Goal: Check status

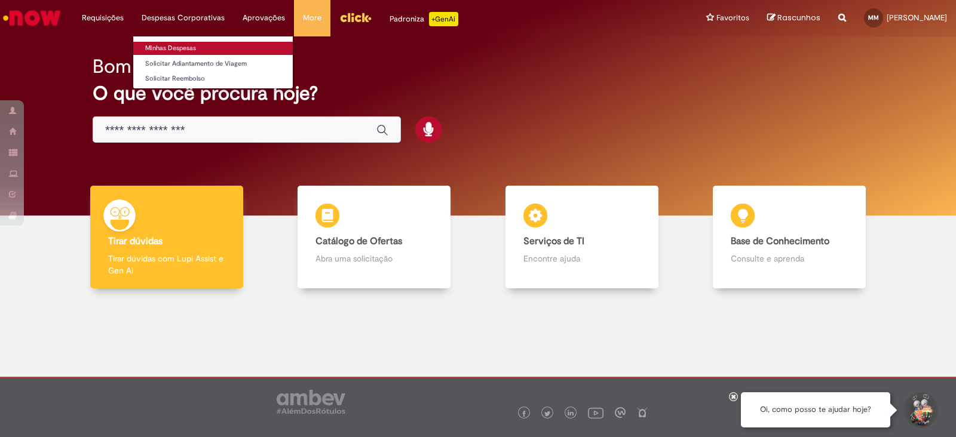
click at [185, 47] on link "Minhas Despesas" at bounding box center [212, 48] width 159 height 13
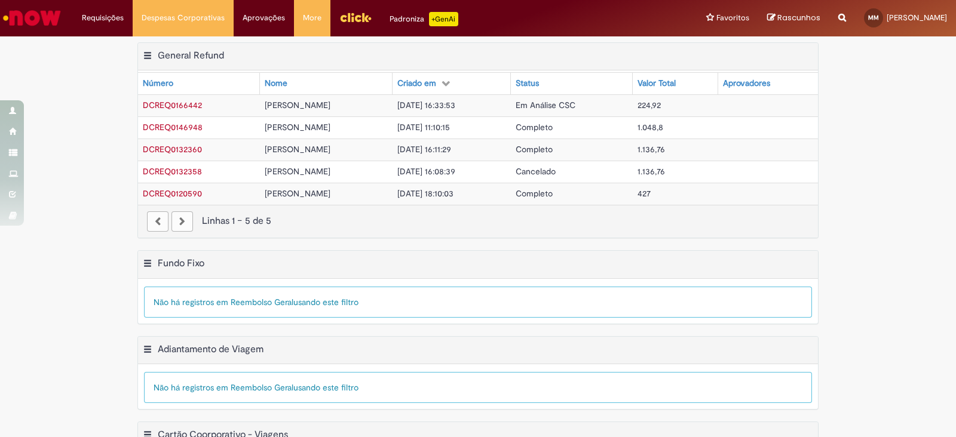
click at [575, 103] on span "Em Análise CSC" at bounding box center [545, 105] width 60 height 11
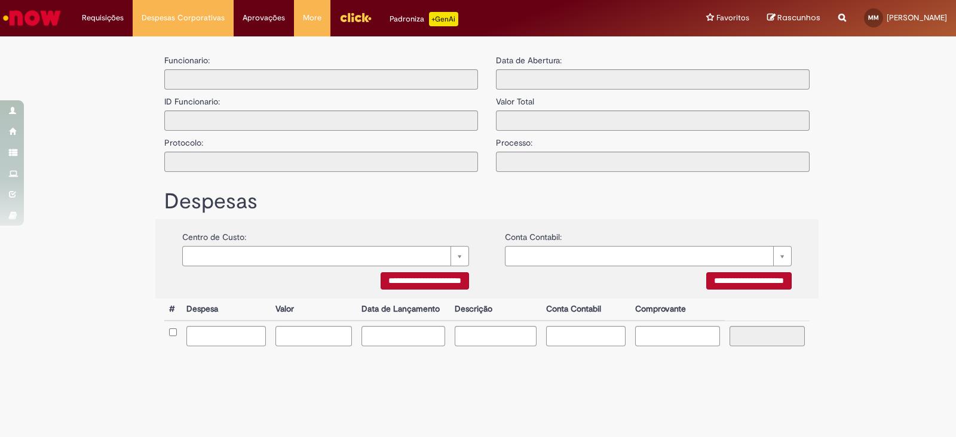
type input "**********"
